Goal: Register for event/course

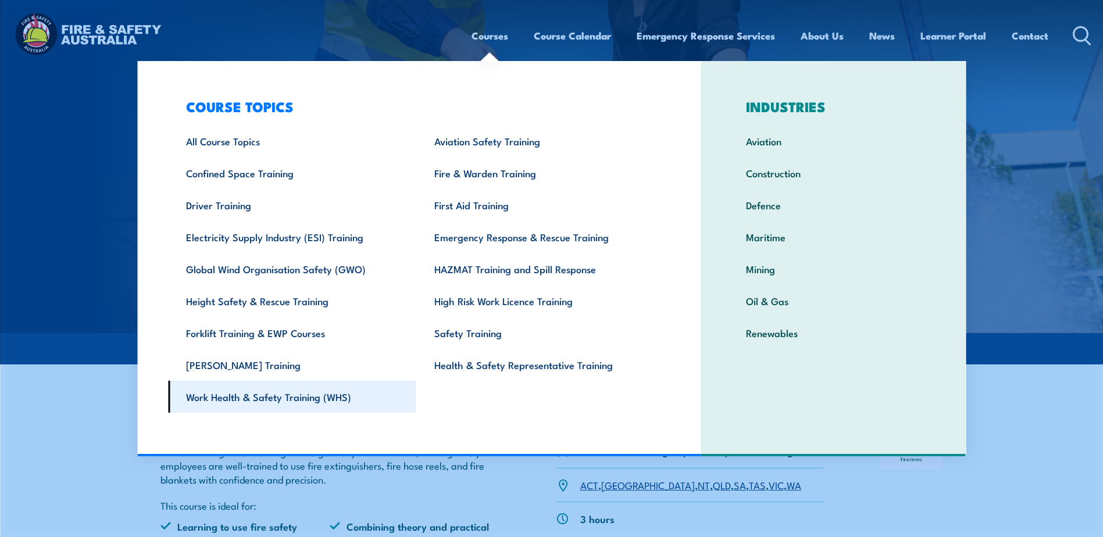
click at [268, 401] on link "Work Health & Safety Training (WHS)" at bounding box center [292, 397] width 248 height 32
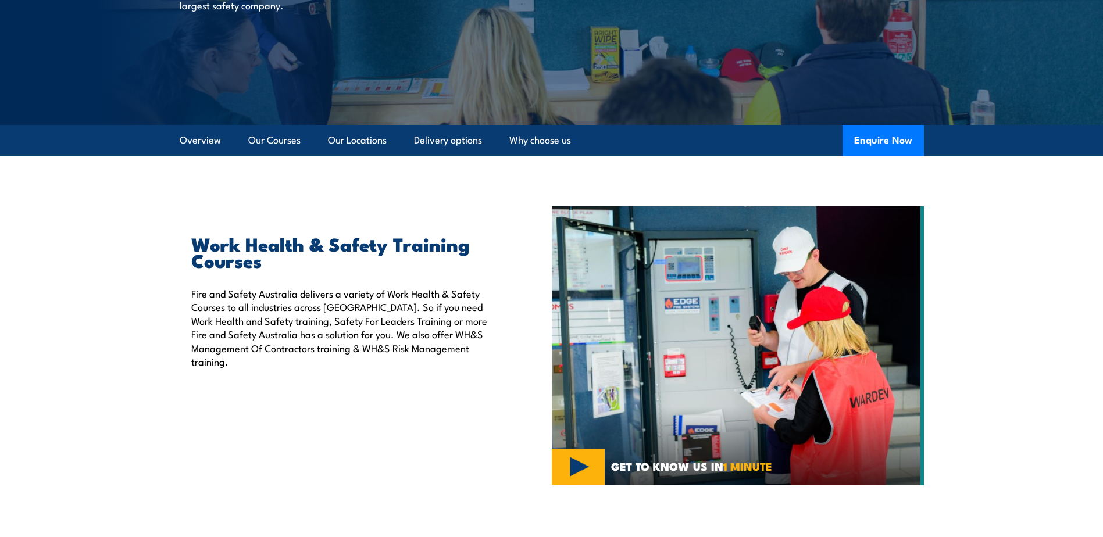
scroll to position [233, 0]
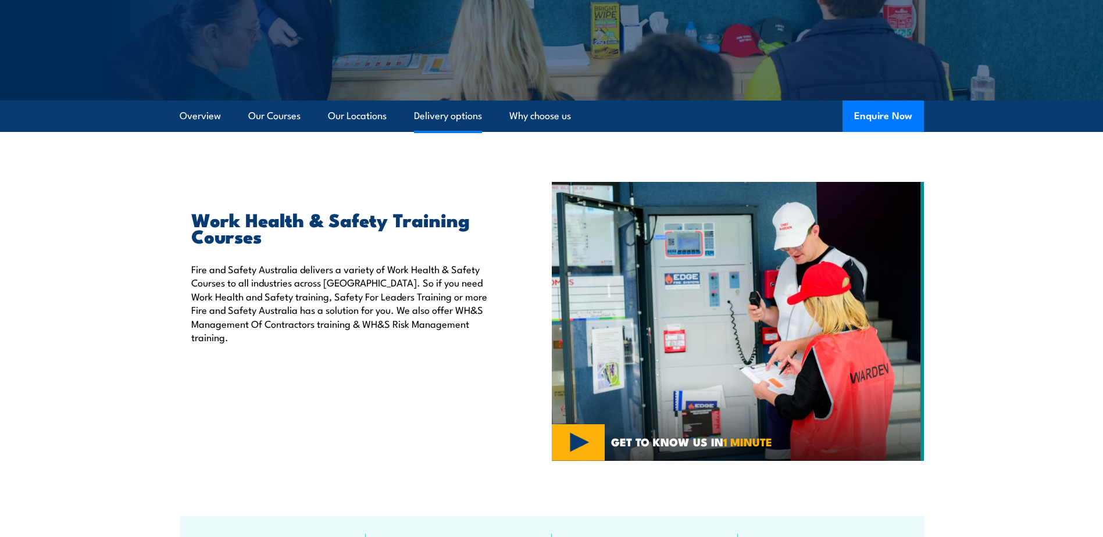
click at [449, 116] on link "Delivery options" at bounding box center [448, 116] width 68 height 31
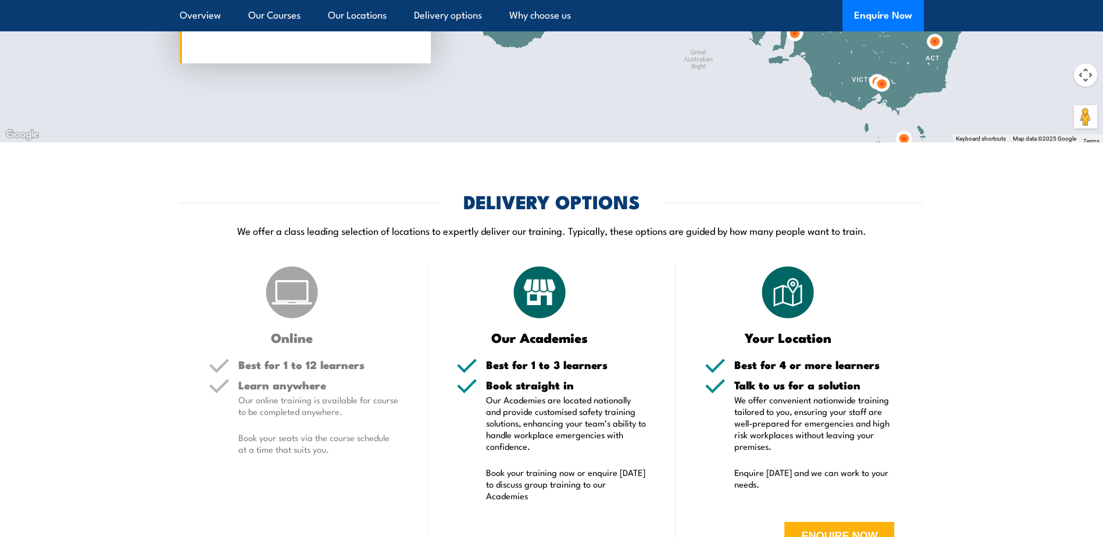
scroll to position [1954, 0]
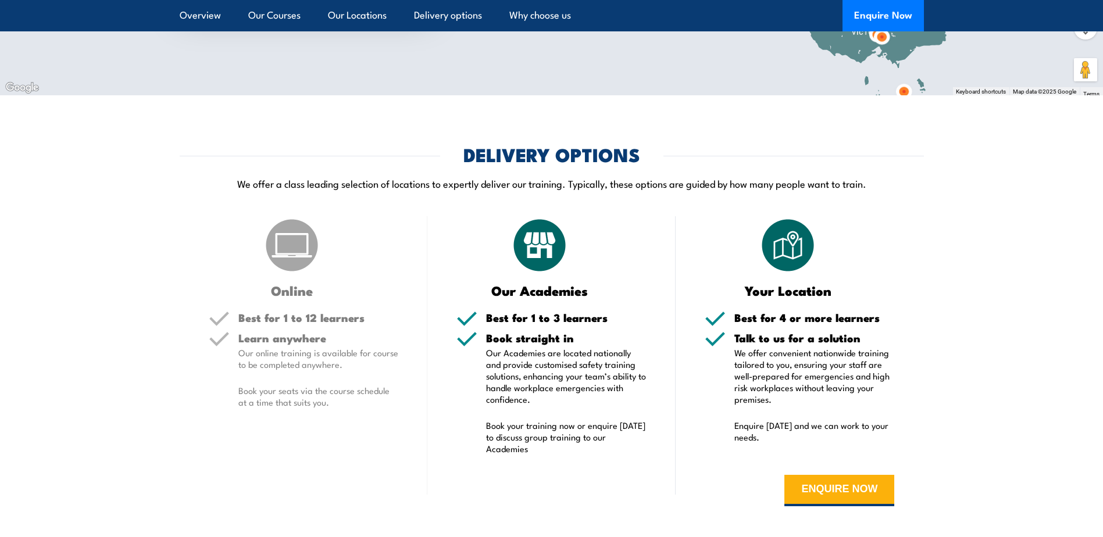
click at [291, 228] on img at bounding box center [292, 245] width 58 height 58
click at [277, 333] on h5 "Learn anywhere" at bounding box center [318, 338] width 160 height 11
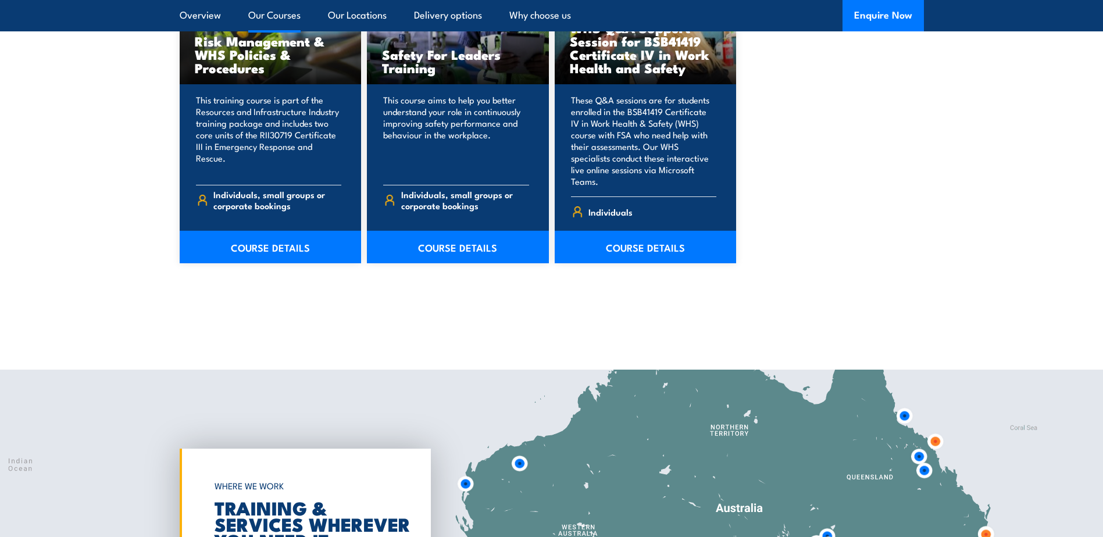
scroll to position [1140, 0]
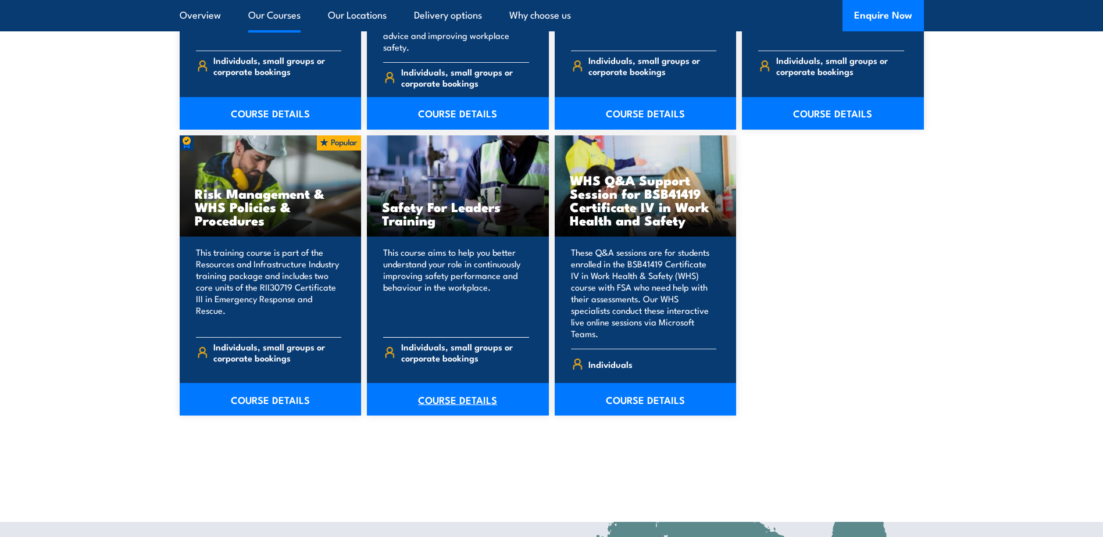
click at [450, 383] on link "COURSE DETAILS" at bounding box center [458, 399] width 182 height 33
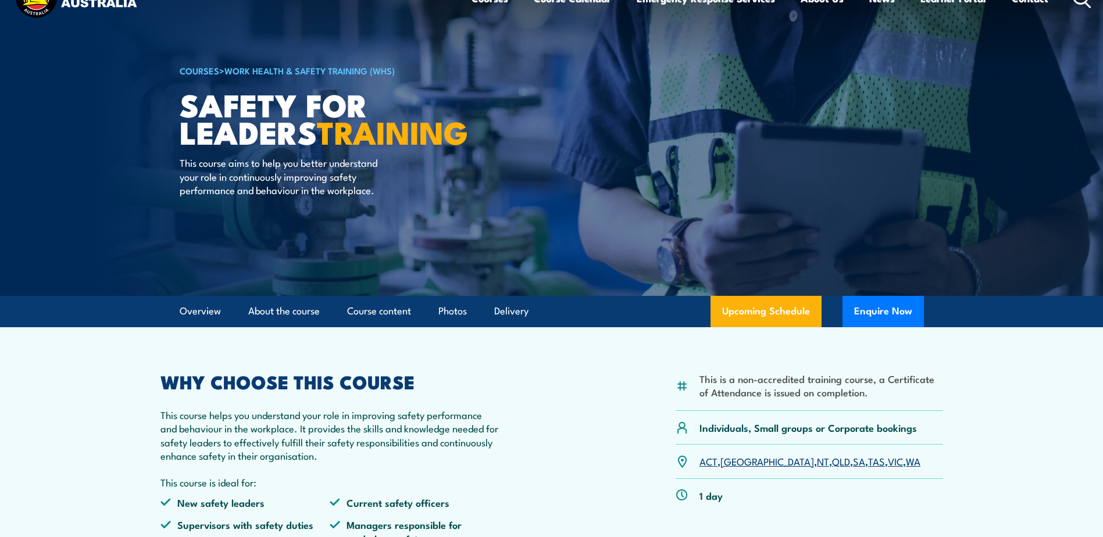
scroll to position [116, 0]
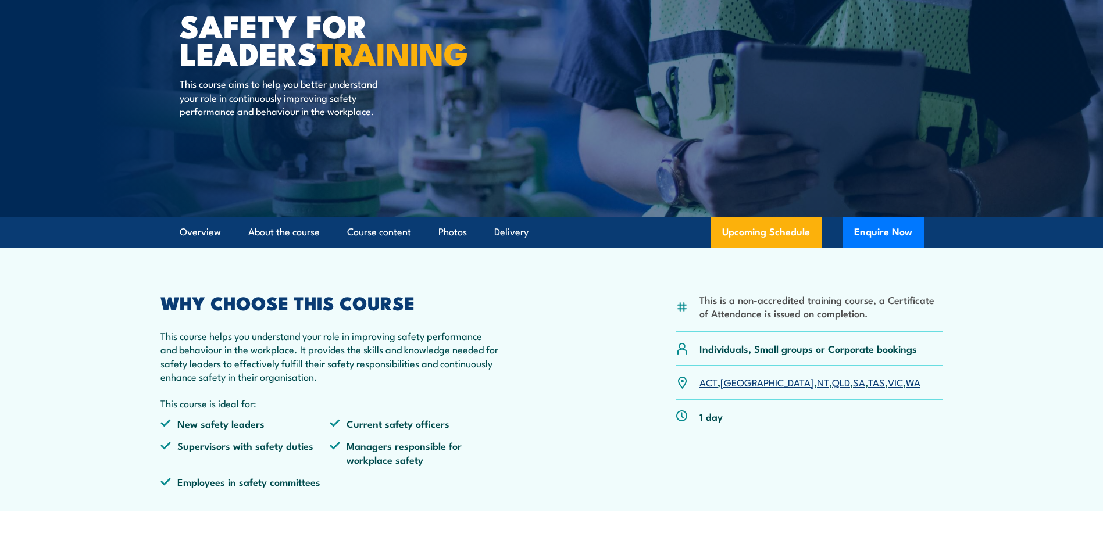
click at [853, 384] on link "SA" at bounding box center [859, 382] width 12 height 14
